Goal: Information Seeking & Learning: Learn about a topic

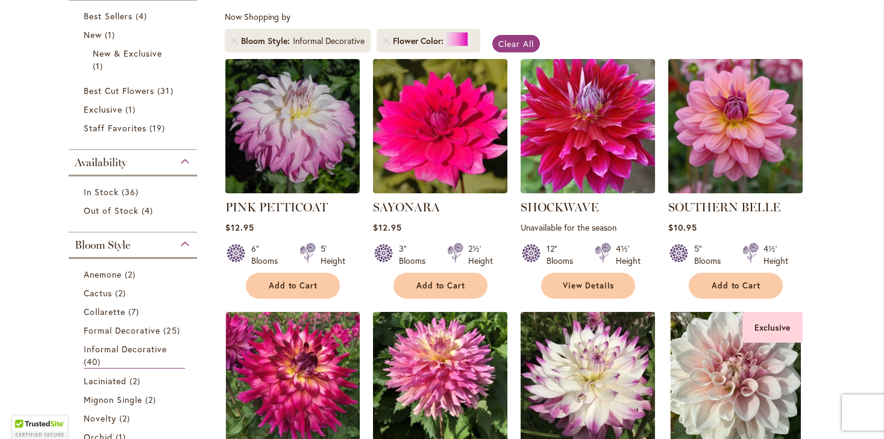
scroll to position [222, 0]
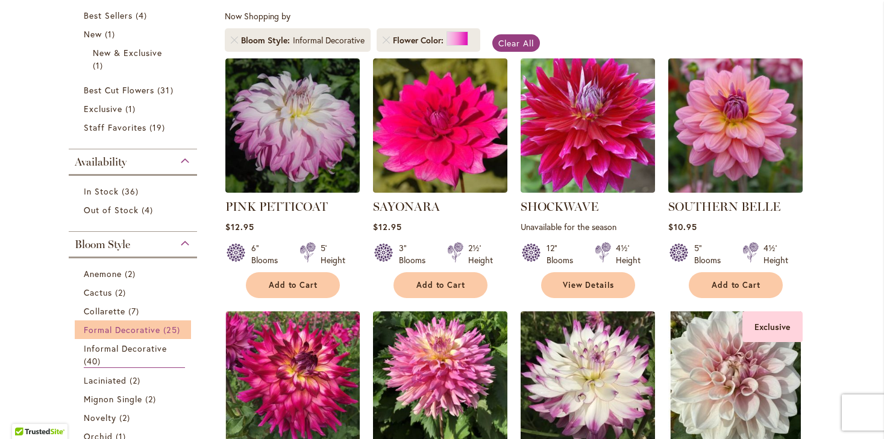
click at [125, 330] on span "Formal Decorative" at bounding box center [122, 329] width 77 height 11
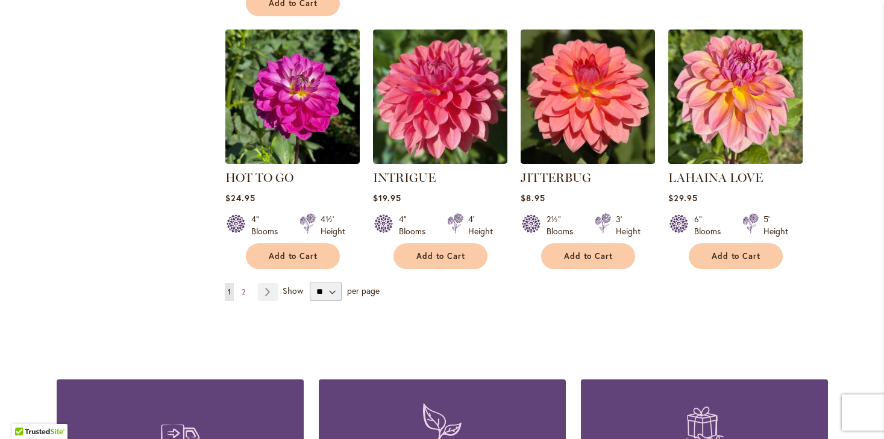
scroll to position [1066, 0]
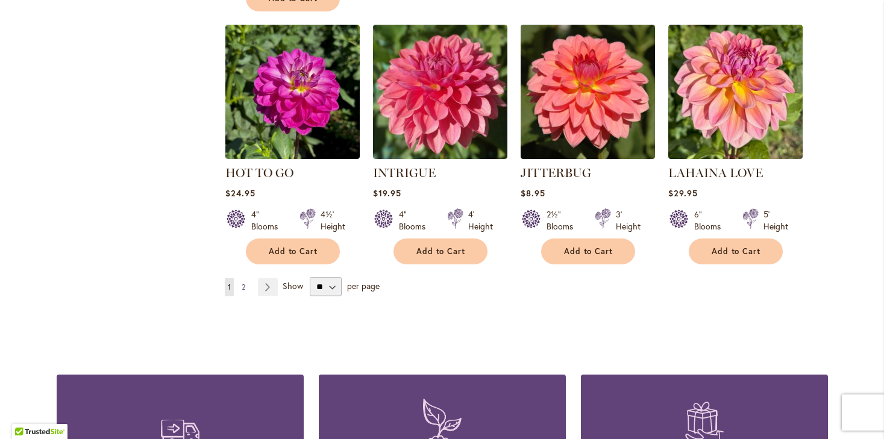
click at [241, 278] on link "Page 2" at bounding box center [244, 287] width 10 height 18
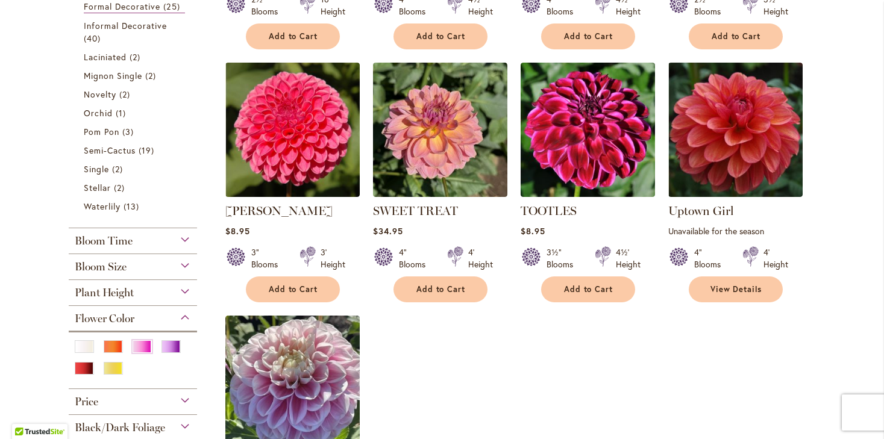
scroll to position [469, 0]
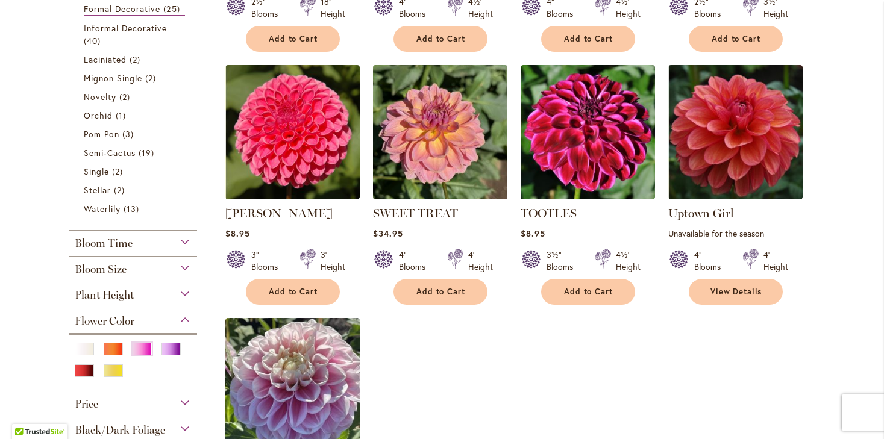
click at [421, 114] on img at bounding box center [439, 131] width 141 height 141
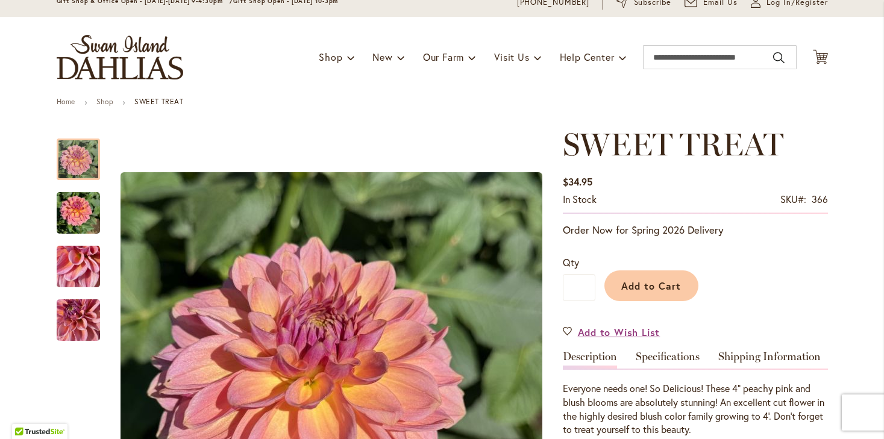
scroll to position [63, 0]
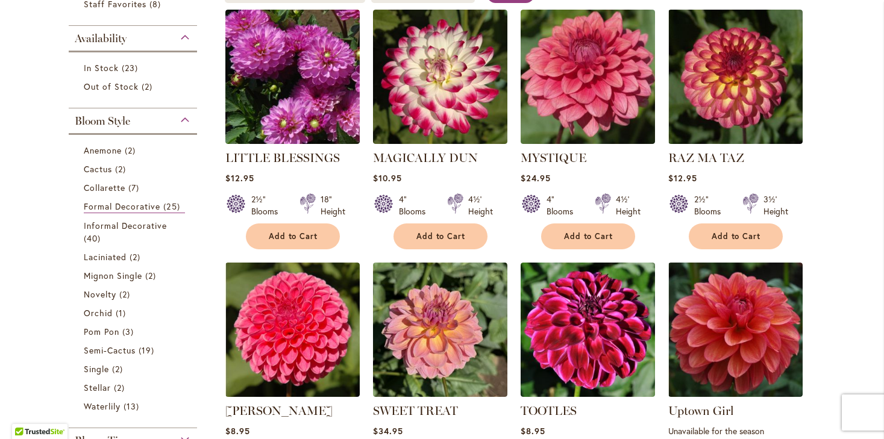
scroll to position [284, 0]
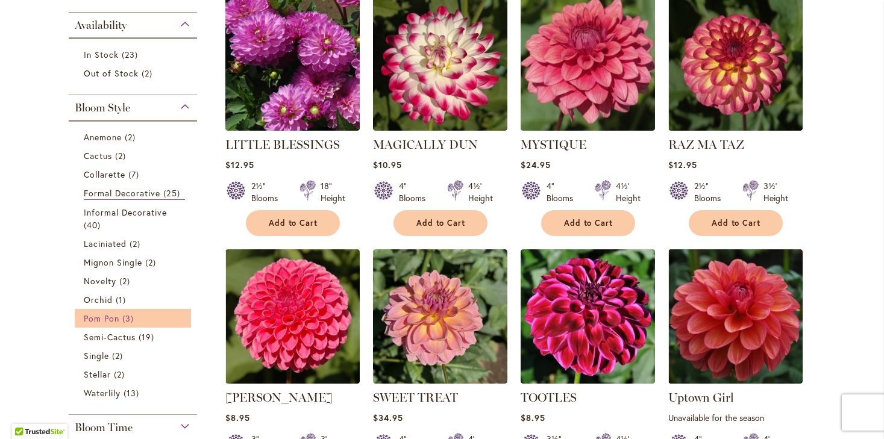
click at [101, 320] on span "Pom Pon" at bounding box center [102, 318] width 36 height 11
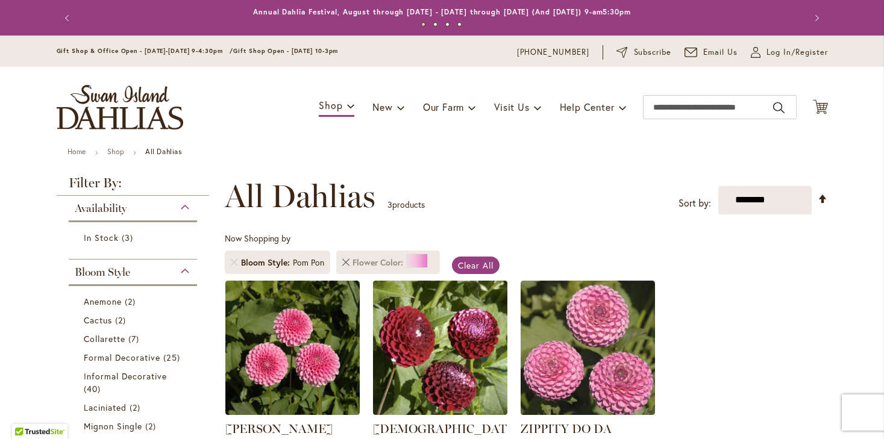
click at [349, 260] on link "Remove Flower Color Pink" at bounding box center [345, 262] width 7 height 7
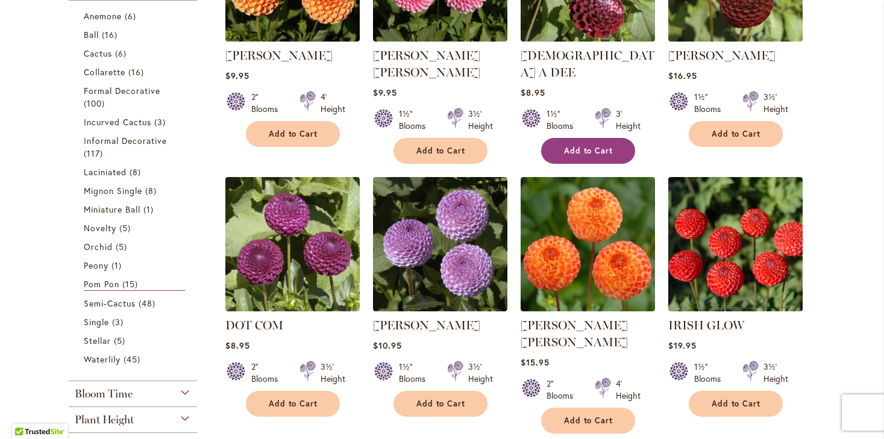
scroll to position [375, 0]
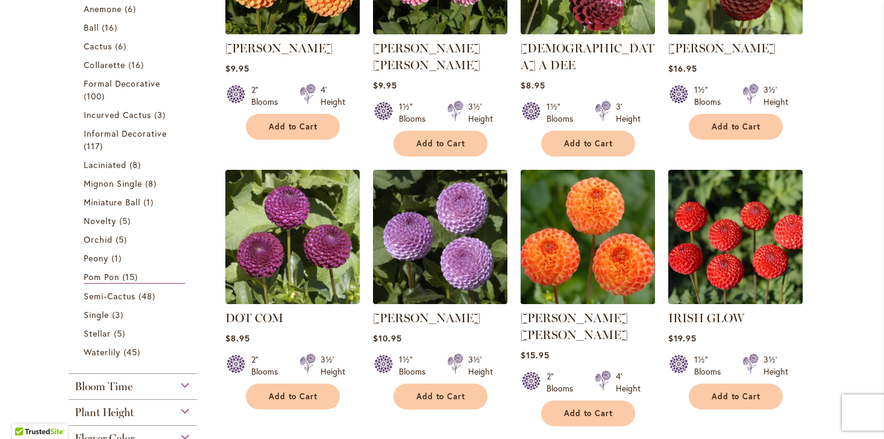
click at [589, 257] on img at bounding box center [587, 236] width 141 height 141
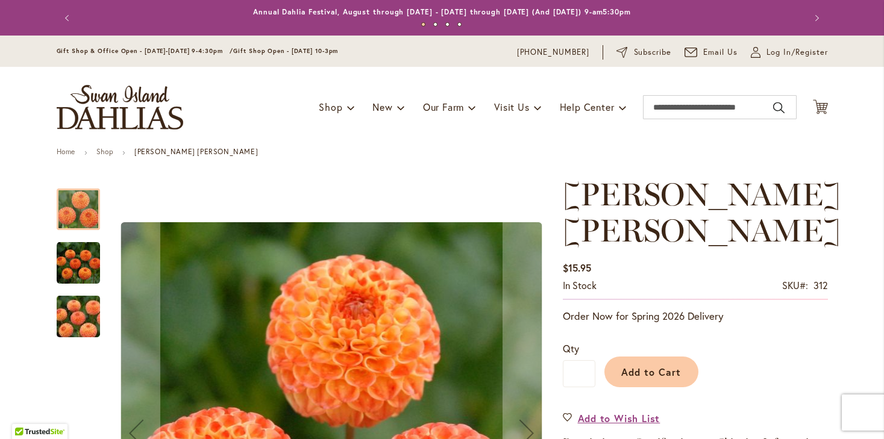
click at [58, 264] on img "GINGER WILLO" at bounding box center [78, 263] width 43 height 44
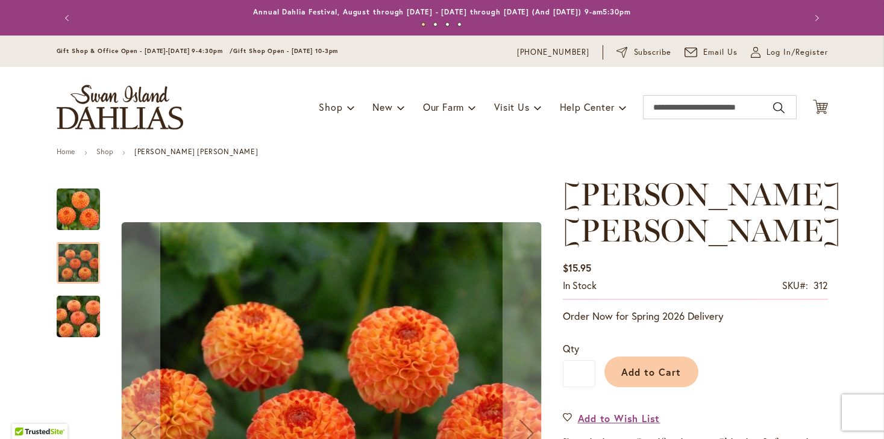
click at [72, 308] on img "GINGER WILLO" at bounding box center [78, 317] width 87 height 58
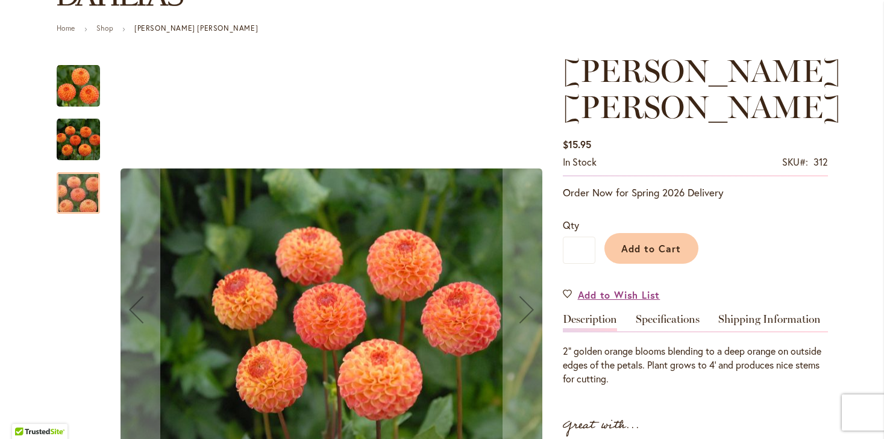
scroll to position [128, 0]
